Goal: Task Accomplishment & Management: Use online tool/utility

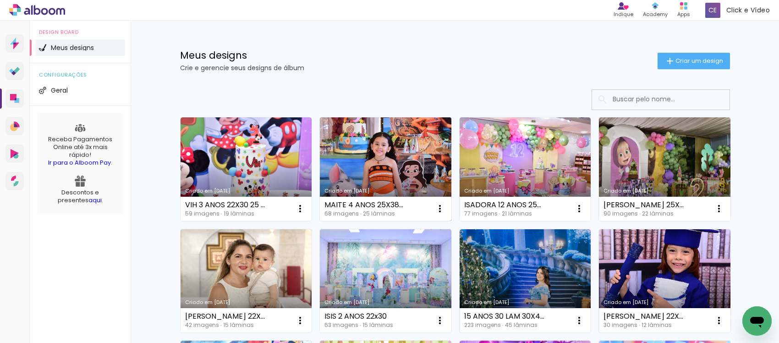
click at [383, 157] on link "Criado em [DATE]" at bounding box center [385, 169] width 131 height 104
